Goal: Find specific page/section: Find specific page/section

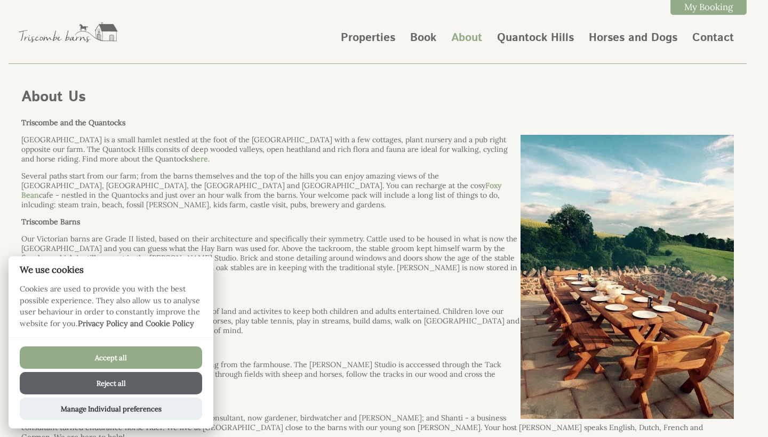
click at [133, 381] on button "Reject all" at bounding box center [111, 383] width 182 height 22
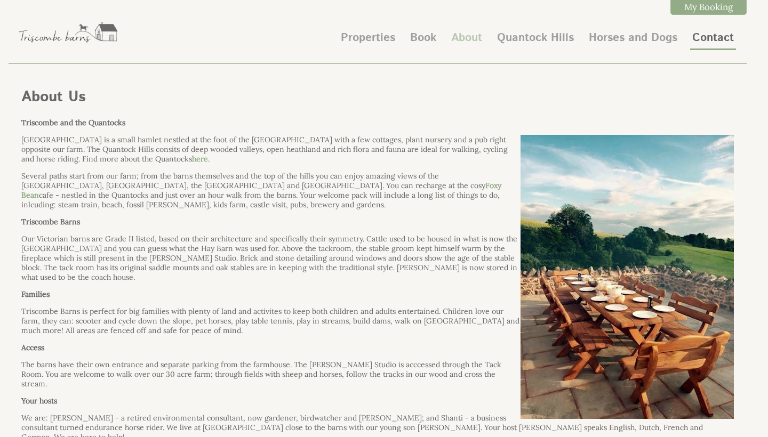
click at [690, 38] on li "Contact" at bounding box center [713, 39] width 46 height 22
click at [703, 38] on link "Contact" at bounding box center [713, 38] width 42 height 16
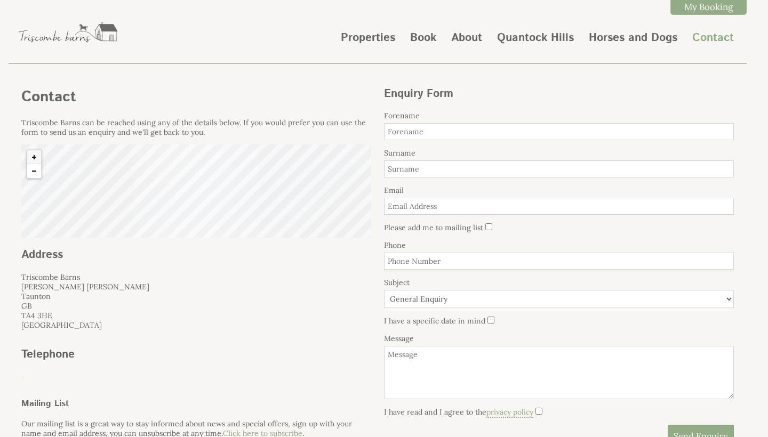
click at [34, 173] on button "Zoom out" at bounding box center [34, 171] width 14 height 14
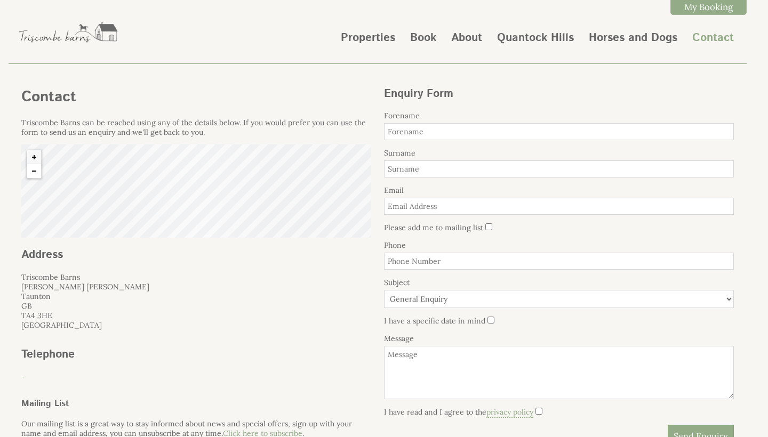
click at [34, 173] on button "Zoom out" at bounding box center [34, 171] width 14 height 14
click at [467, 32] on link "About" at bounding box center [466, 38] width 31 height 16
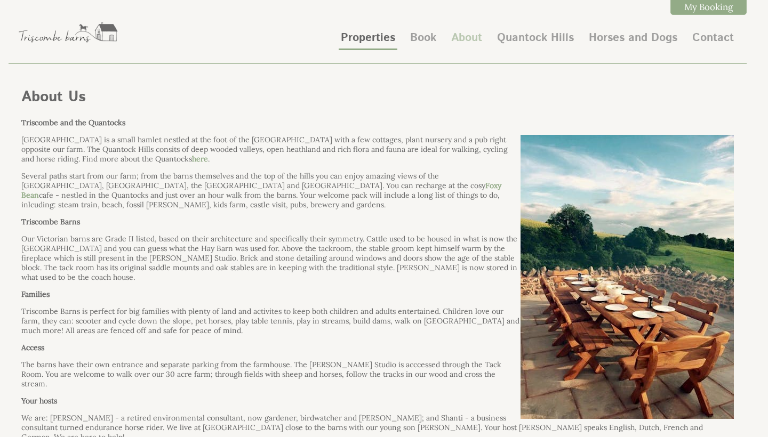
click at [365, 44] on link "Properties" at bounding box center [368, 38] width 54 height 16
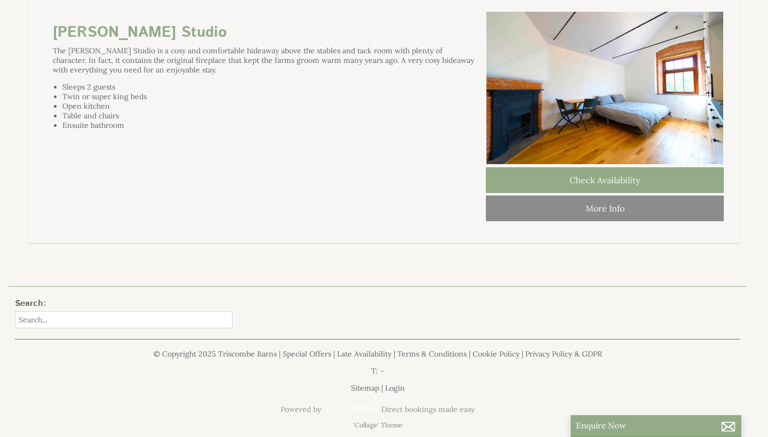
scroll to position [904, 0]
